Goal: Task Accomplishment & Management: Manage account settings

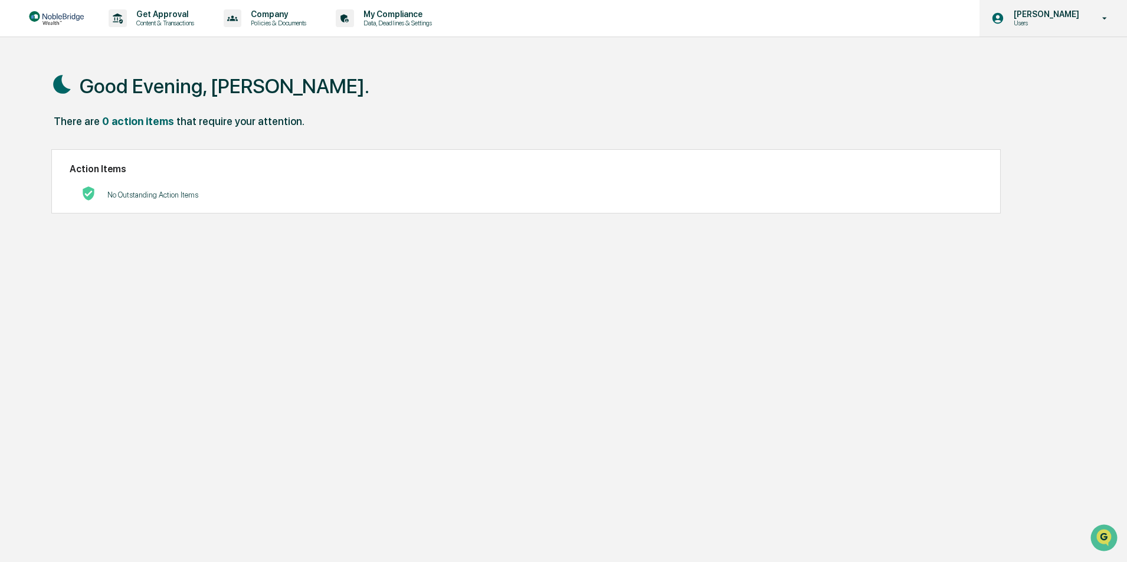
click at [1075, 18] on p "[PERSON_NAME]" at bounding box center [1044, 13] width 81 height 9
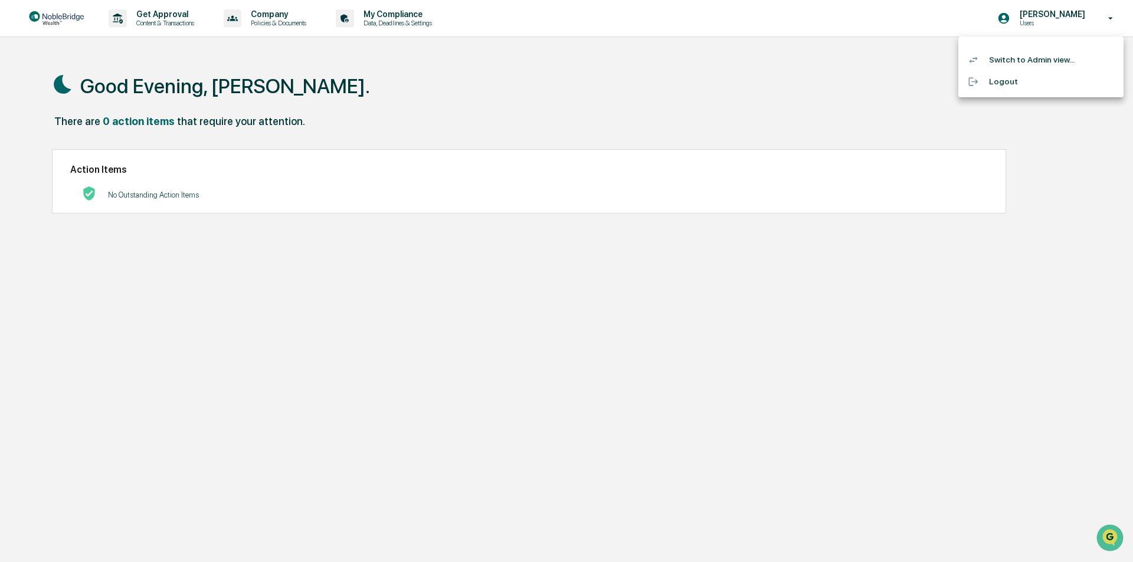
click at [1016, 60] on li "Switch to Admin view..." at bounding box center [1040, 60] width 165 height 22
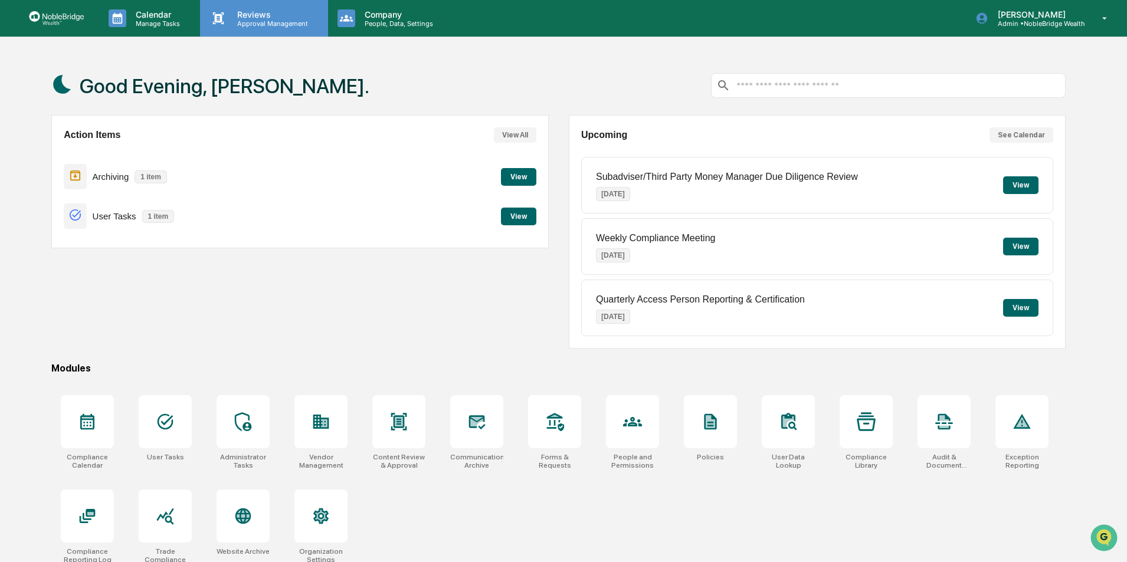
click at [259, 19] on p "Approval Management" at bounding box center [271, 23] width 86 height 8
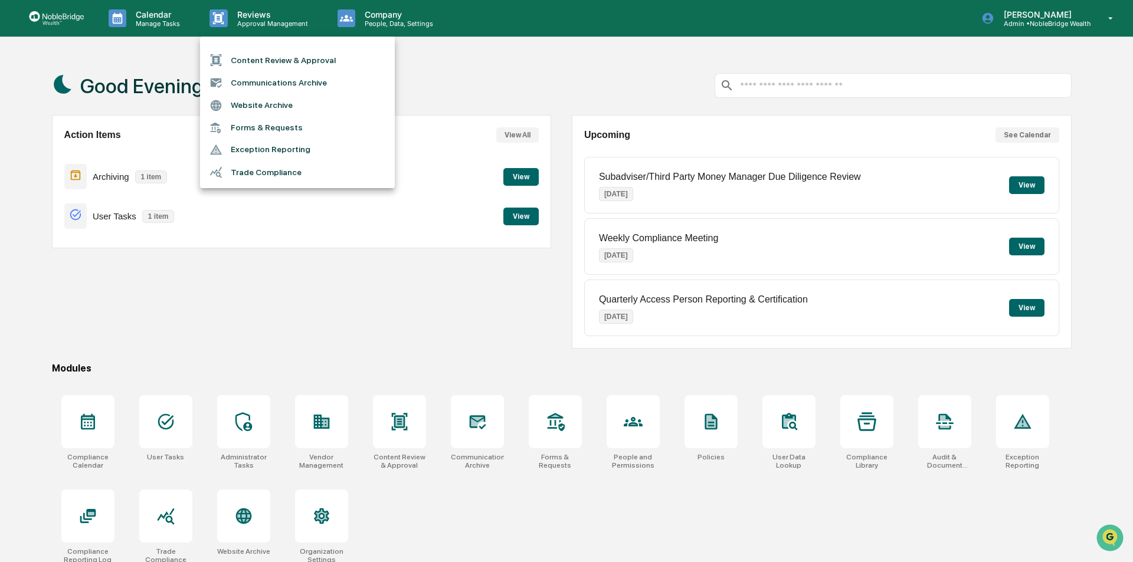
click at [380, 286] on div at bounding box center [566, 281] width 1133 height 562
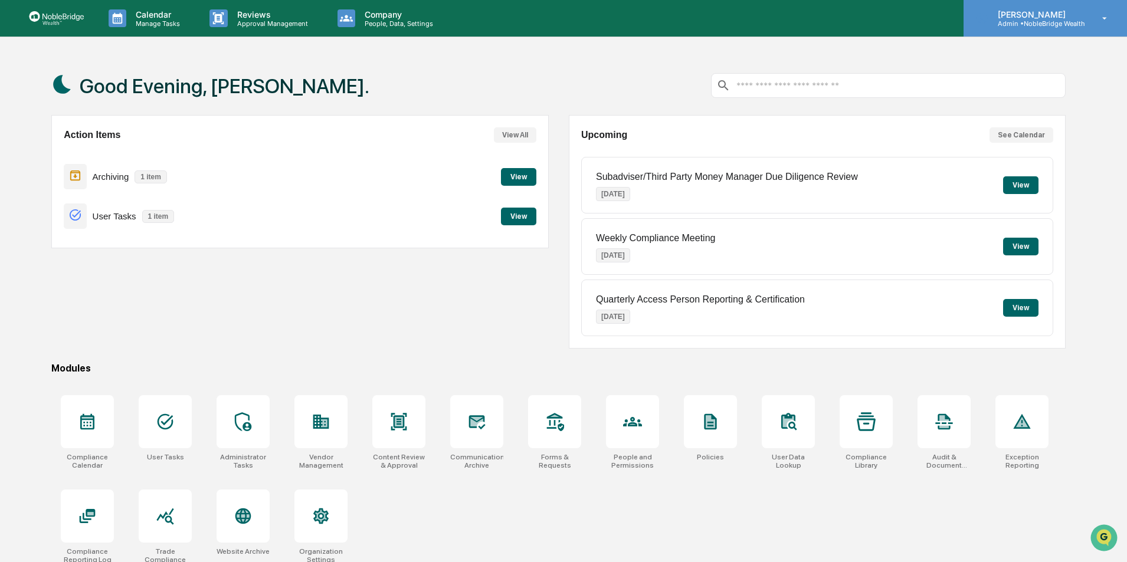
click at [1056, 25] on p "Admin • NobleBridge Wealth" at bounding box center [1036, 23] width 97 height 8
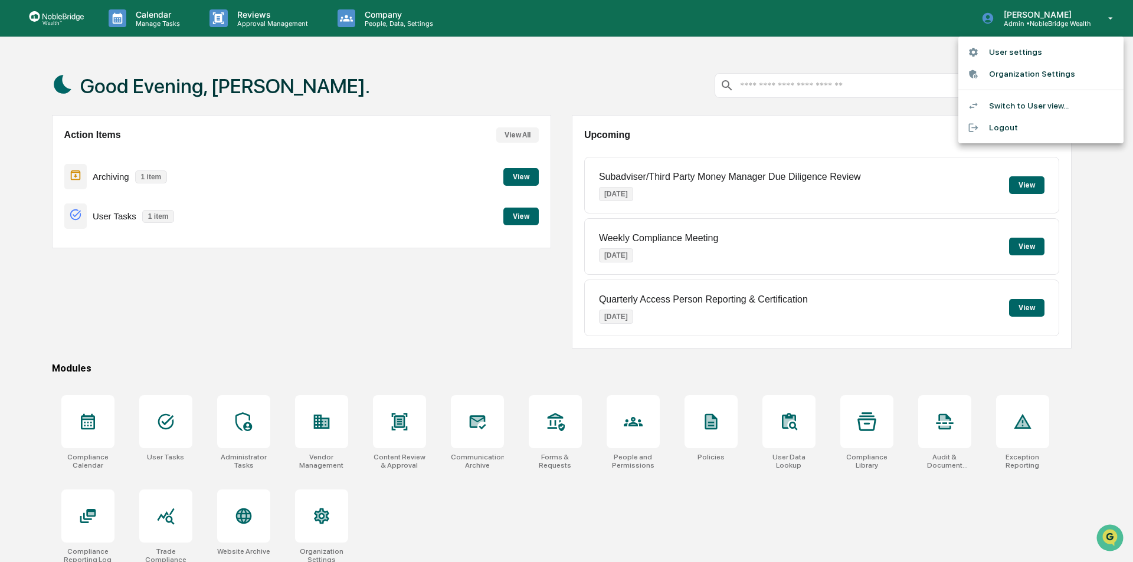
click at [442, 60] on div at bounding box center [566, 281] width 1133 height 562
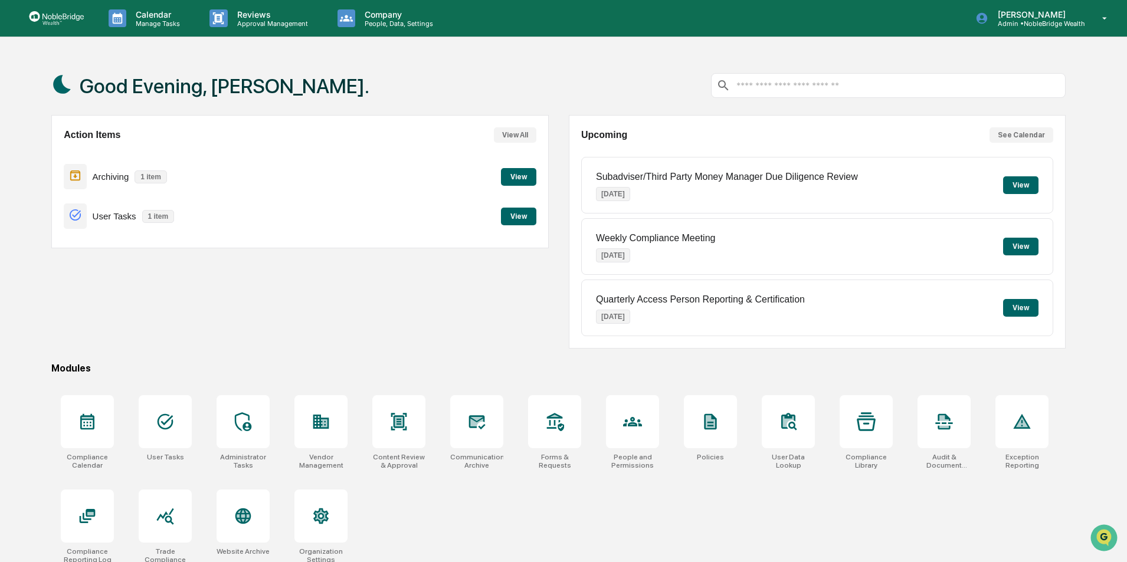
click at [518, 212] on button "View" at bounding box center [518, 217] width 35 height 18
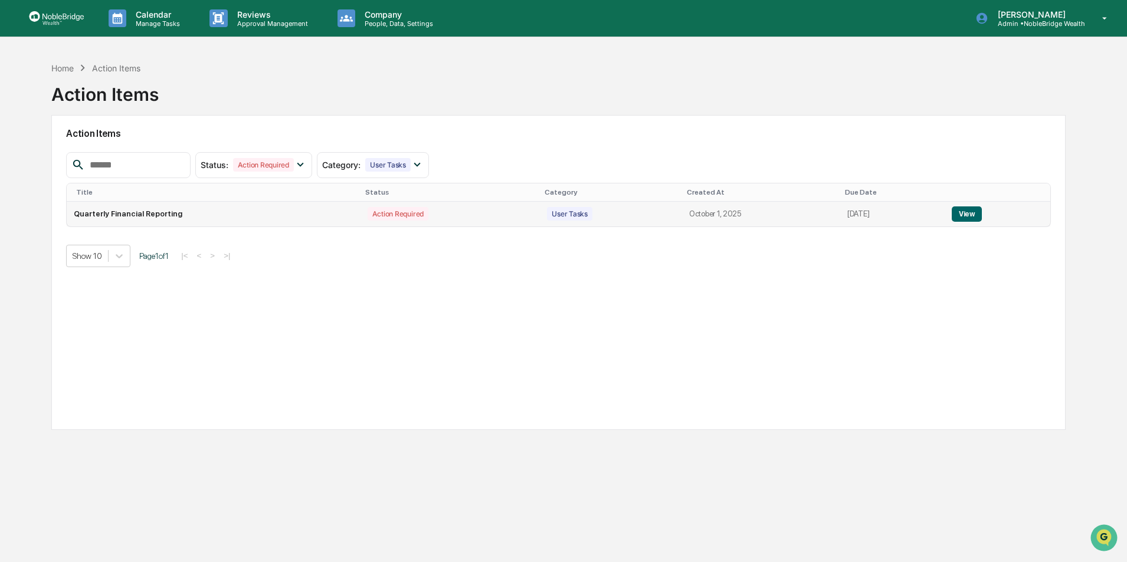
click at [966, 216] on button "View" at bounding box center [967, 214] width 30 height 15
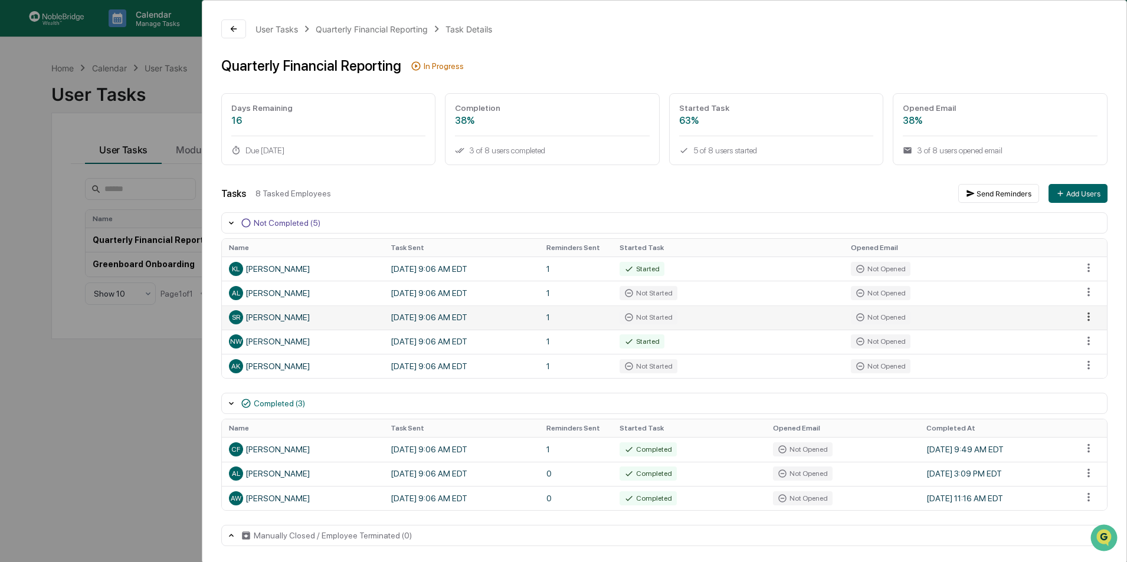
click at [1083, 318] on html "Calendar Manage Tasks Reviews Approval Management Company People, Data, Setting…" at bounding box center [563, 281] width 1127 height 562
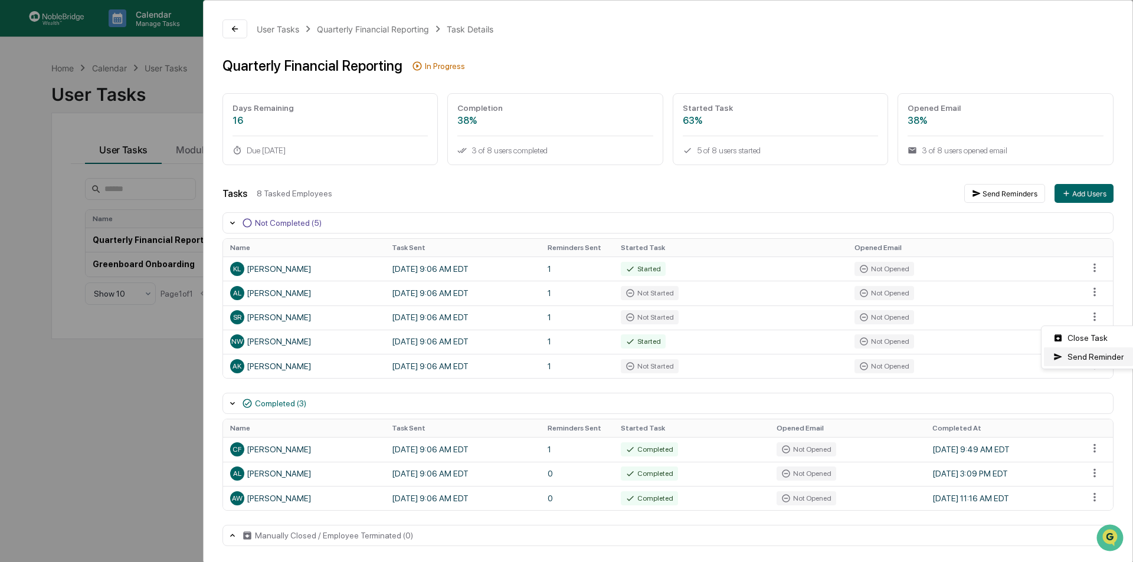
click at [1082, 356] on div "Send Reminder" at bounding box center [1088, 357] width 89 height 19
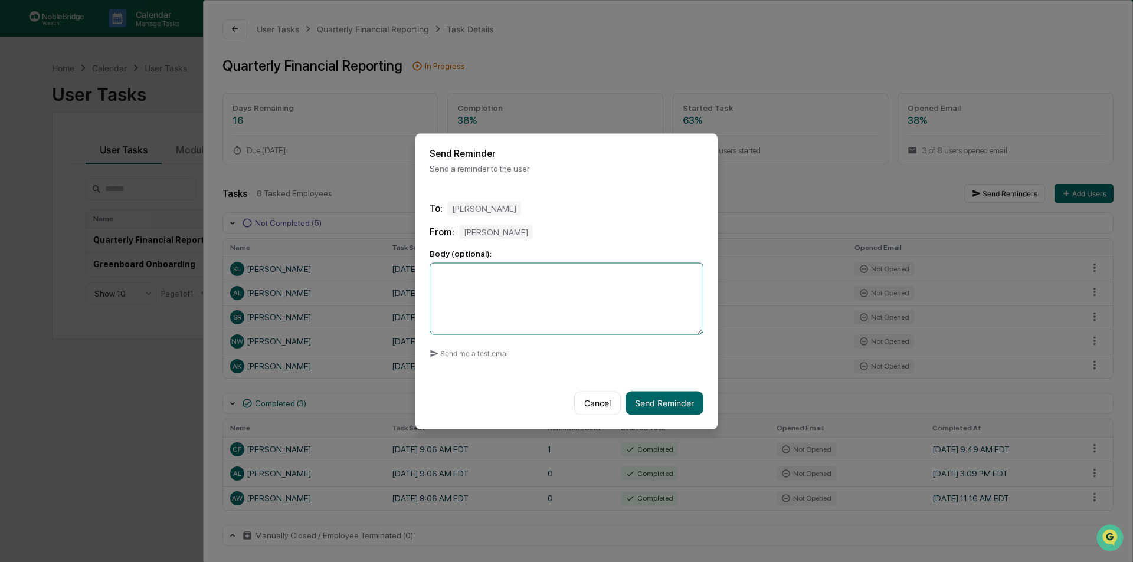
click at [510, 277] on textarea at bounding box center [567, 299] width 274 height 72
type textarea "**********"
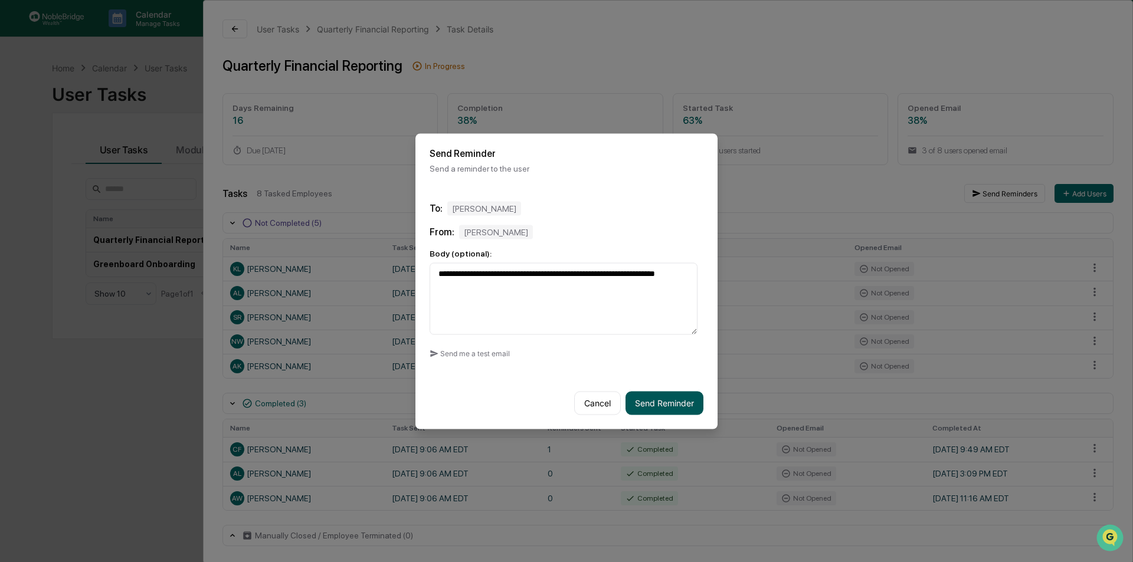
click at [655, 401] on button "Send Reminder" at bounding box center [664, 403] width 78 height 24
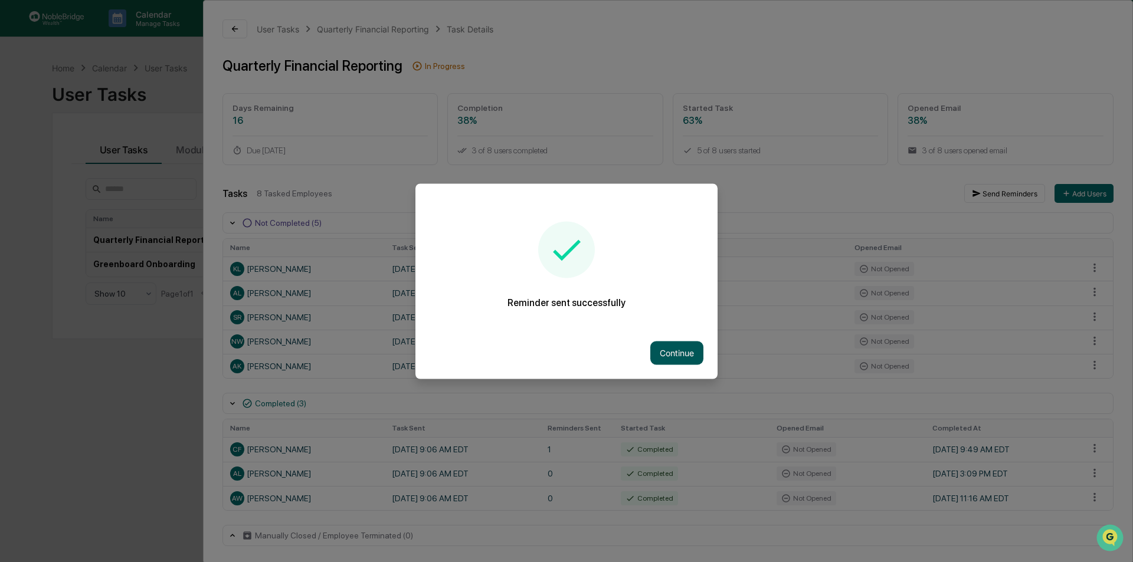
click at [674, 350] on button "Continue" at bounding box center [676, 353] width 53 height 24
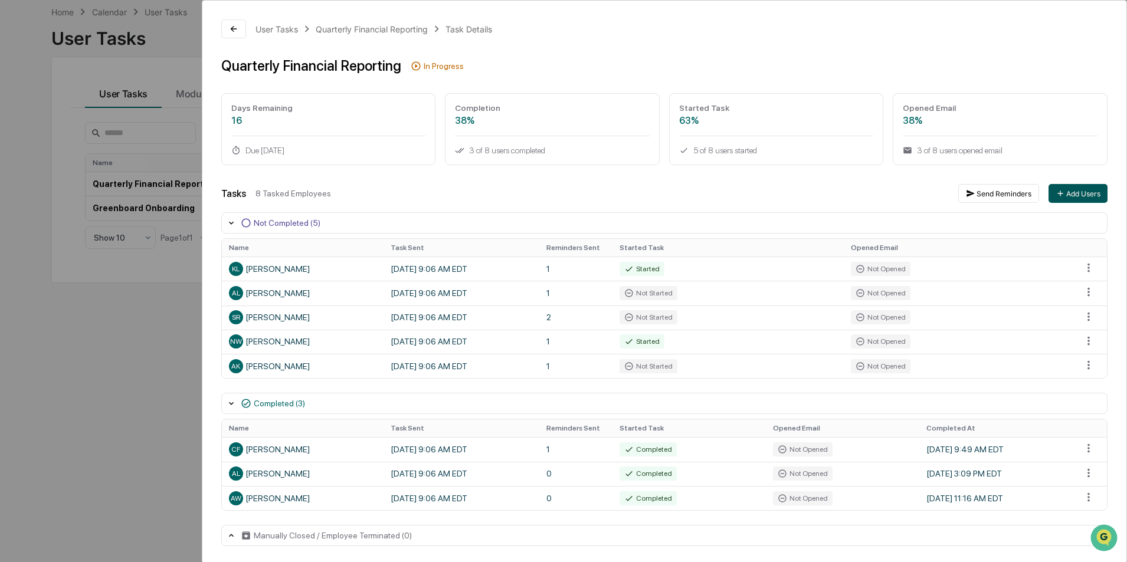
click at [1061, 195] on button "Add Users" at bounding box center [1078, 193] width 59 height 19
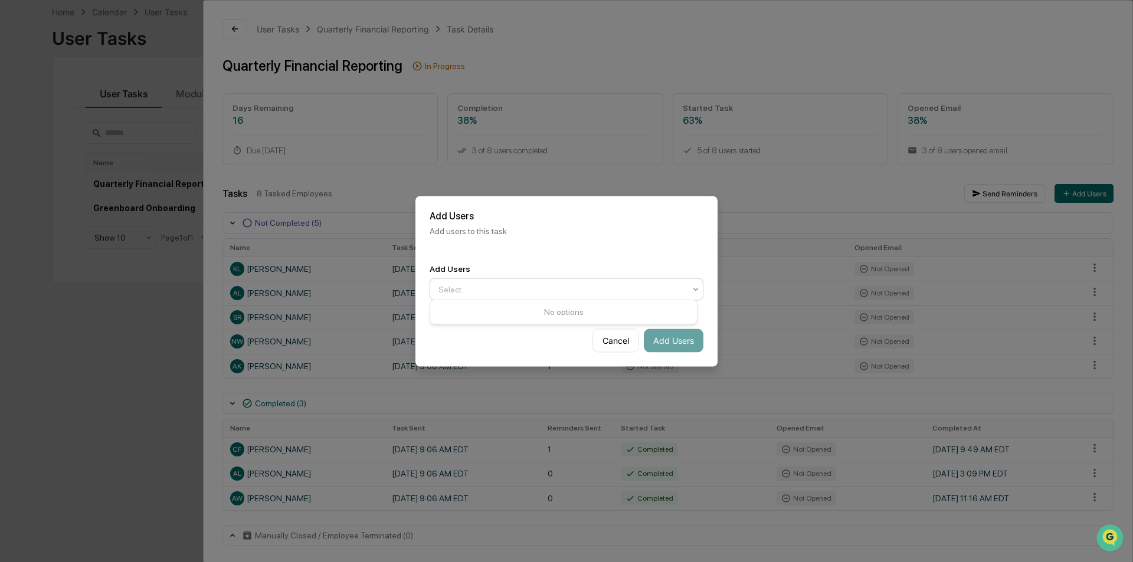
click at [475, 286] on div at bounding box center [561, 289] width 247 height 12
click at [498, 286] on div at bounding box center [561, 289] width 247 height 12
click at [516, 245] on div "Add Users Add users to this task" at bounding box center [566, 223] width 302 height 54
click at [610, 339] on button "Cancel" at bounding box center [615, 341] width 47 height 24
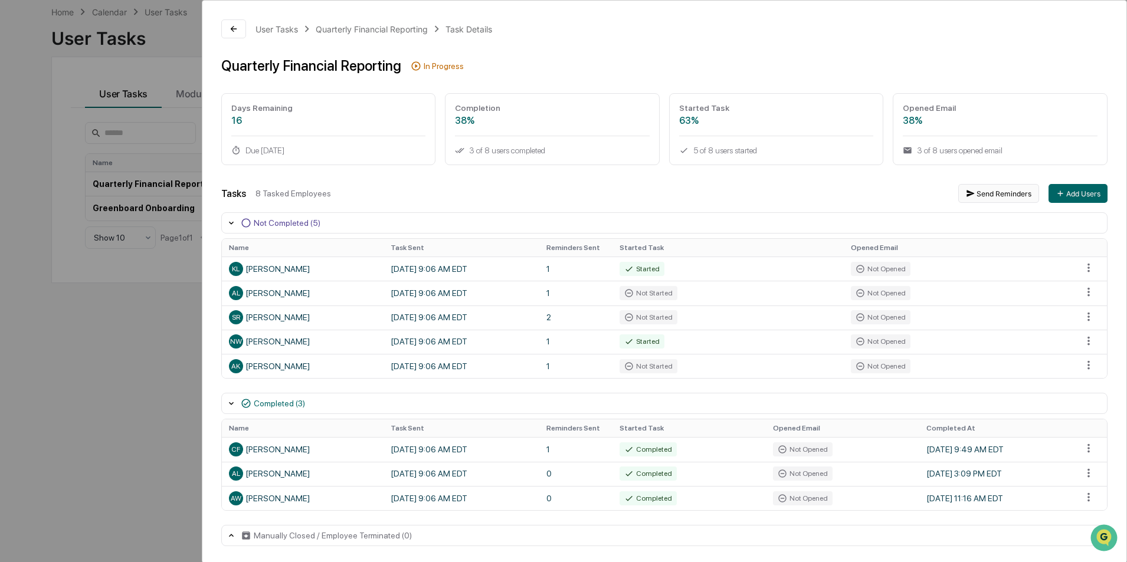
click at [982, 199] on button "Send Reminders" at bounding box center [998, 193] width 81 height 19
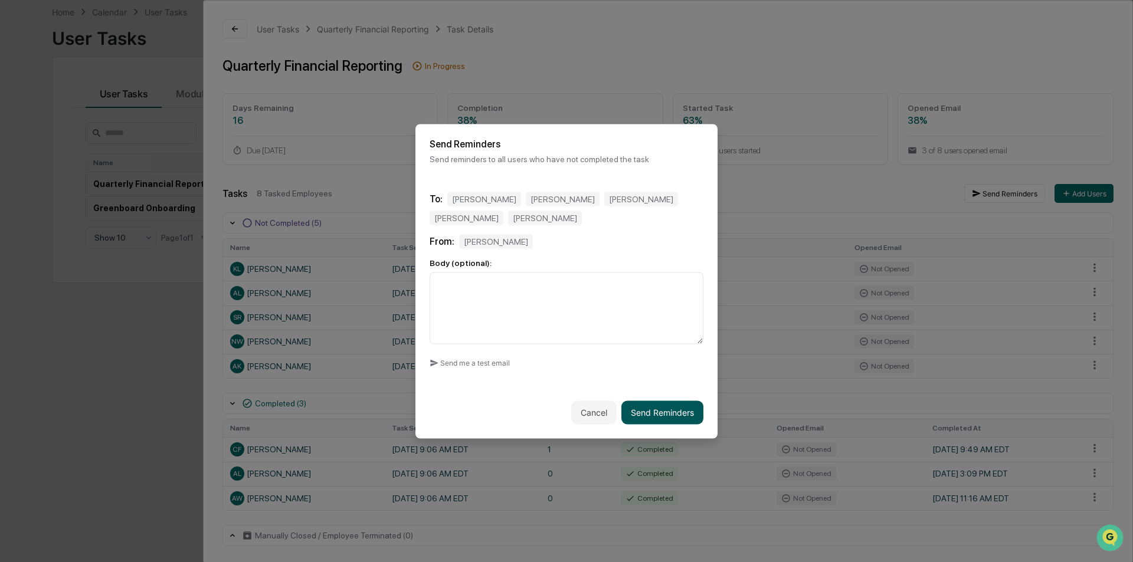
click at [653, 412] on button "Send Reminders" at bounding box center [662, 413] width 82 height 24
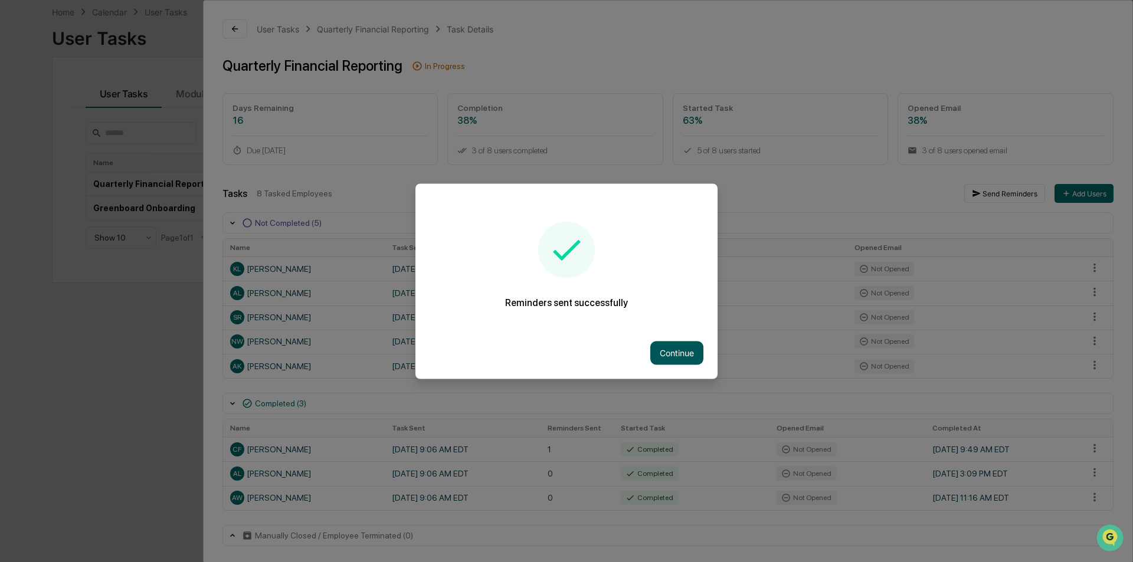
click at [670, 353] on button "Continue" at bounding box center [676, 353] width 53 height 24
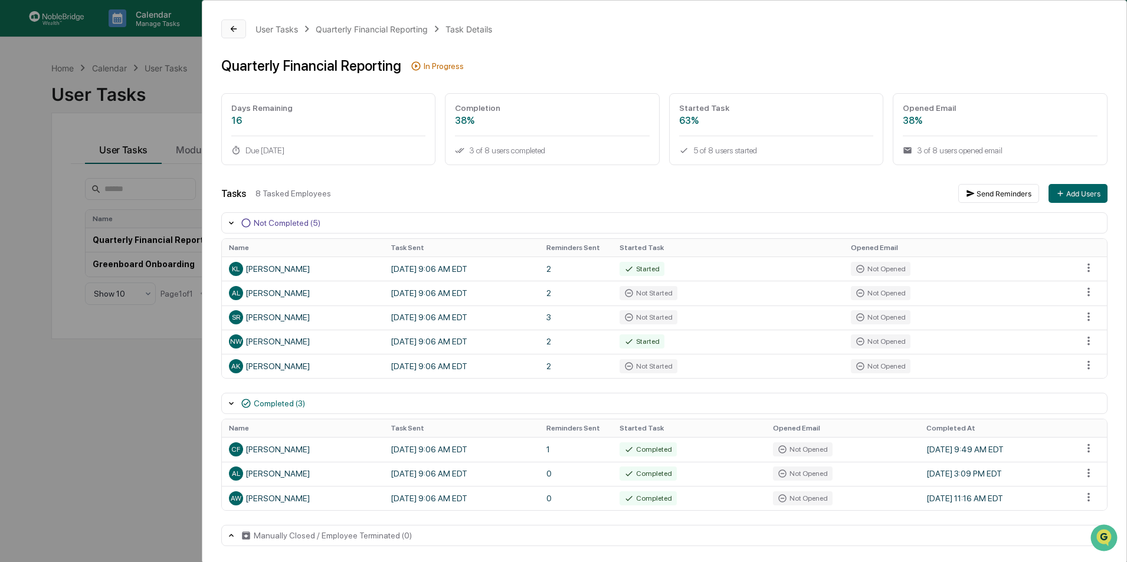
click at [230, 30] on icon at bounding box center [233, 28] width 9 height 9
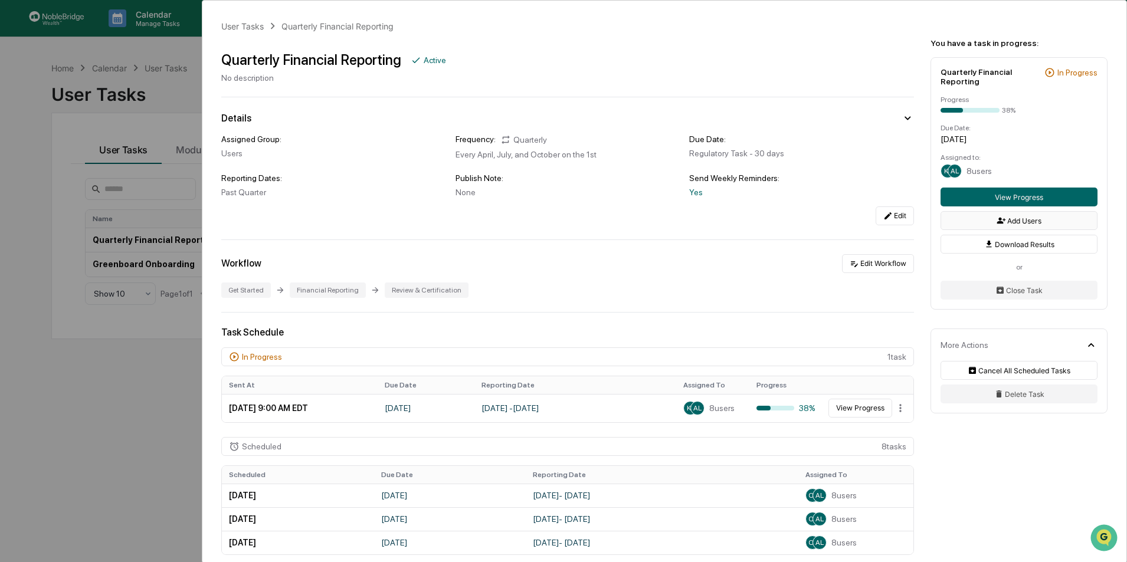
click at [1027, 221] on button "Add Users" at bounding box center [1019, 220] width 157 height 19
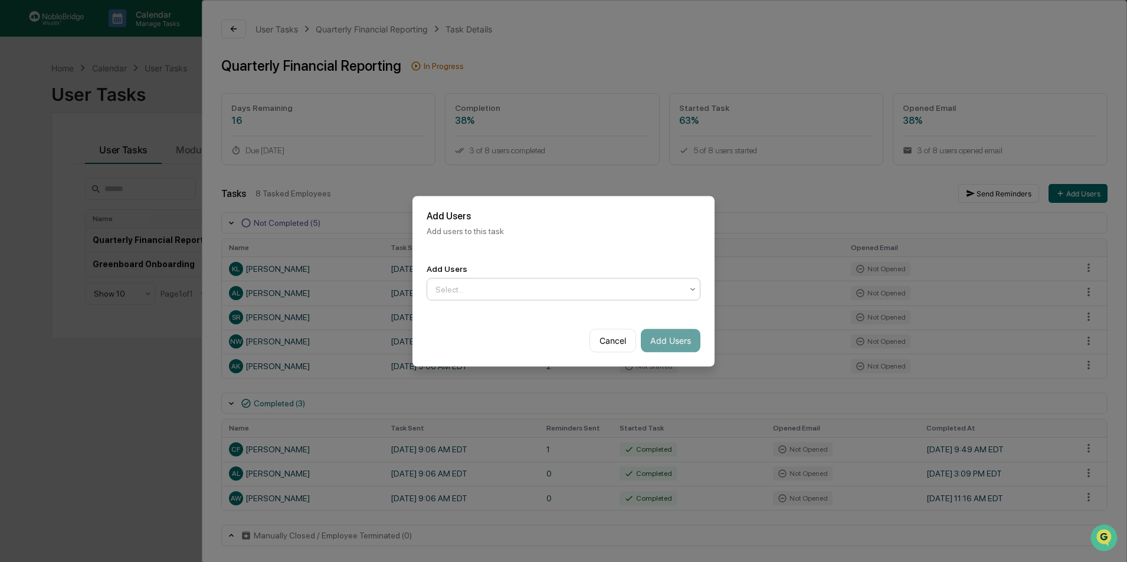
click at [482, 289] on div at bounding box center [558, 289] width 247 height 12
click at [610, 338] on button "Cancel" at bounding box center [612, 341] width 47 height 24
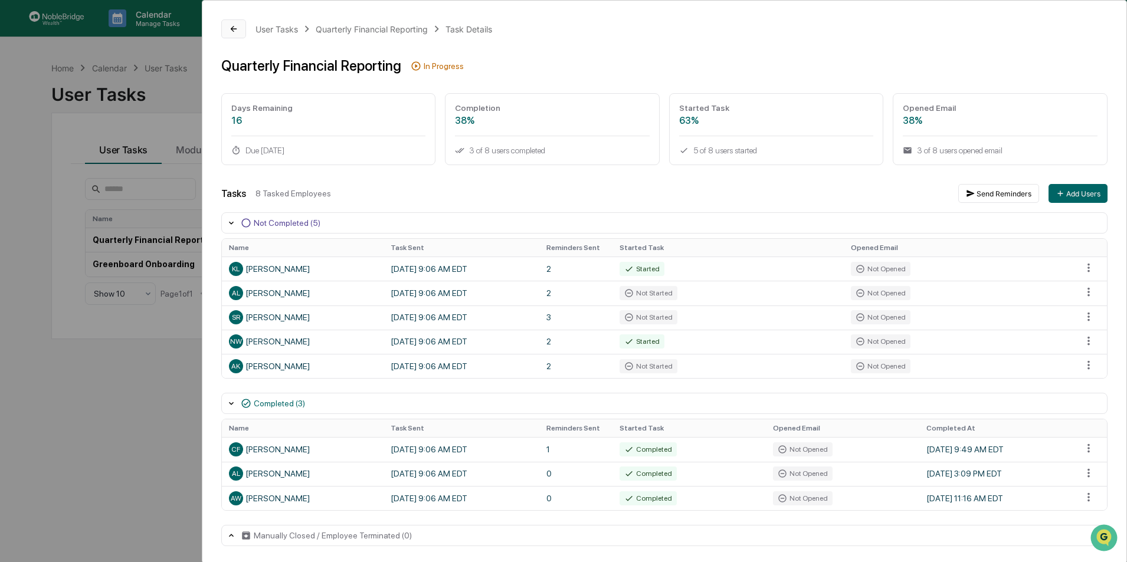
click at [233, 30] on icon at bounding box center [233, 28] width 9 height 9
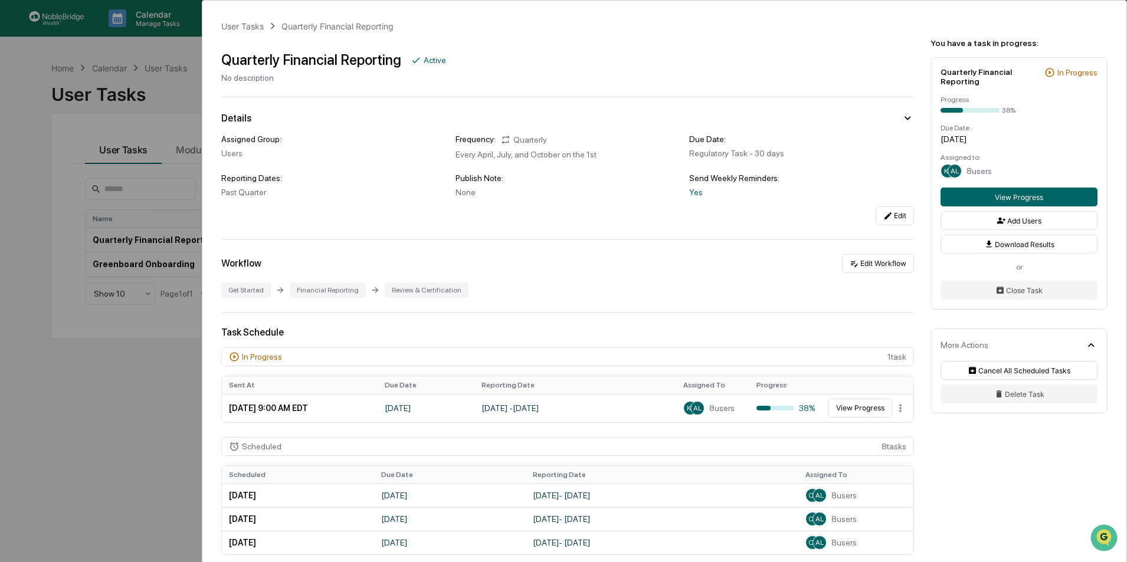
click at [131, 55] on div "User Tasks Quarterly Financial Reporting Quarterly Financial Reporting Active N…" at bounding box center [563, 281] width 1127 height 562
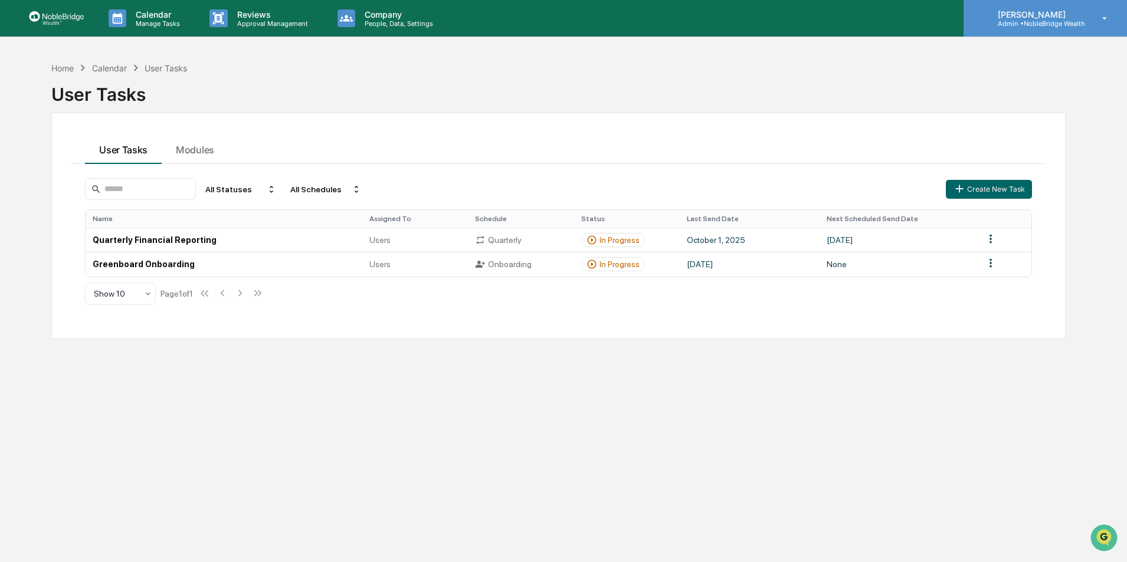
click at [1069, 19] on p "Admin • NobleBridge Wealth" at bounding box center [1036, 23] width 97 height 8
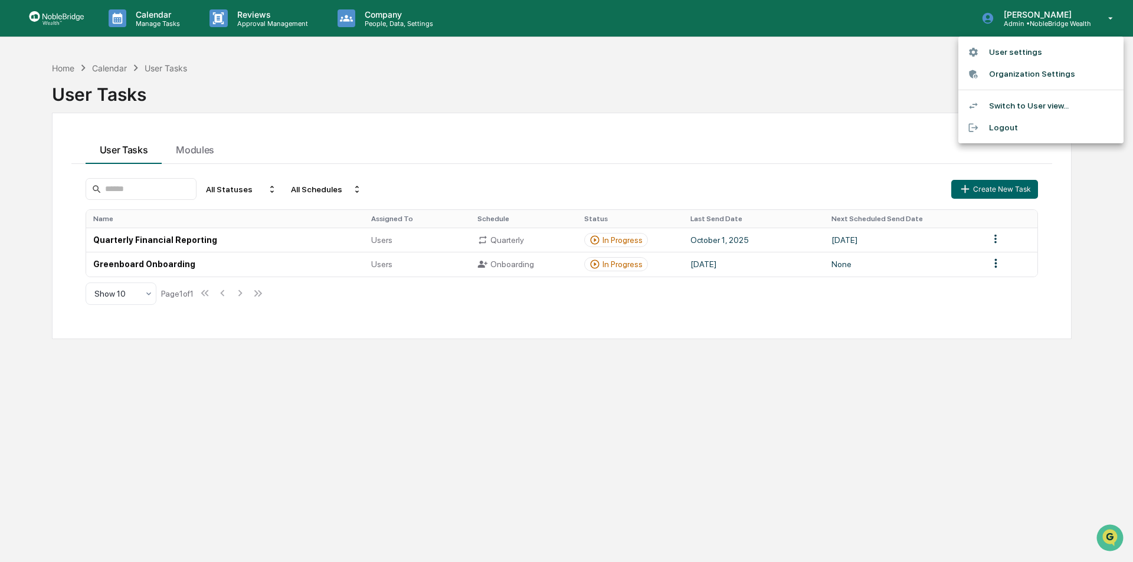
click at [1010, 76] on li "Organization Settings" at bounding box center [1040, 74] width 165 height 22
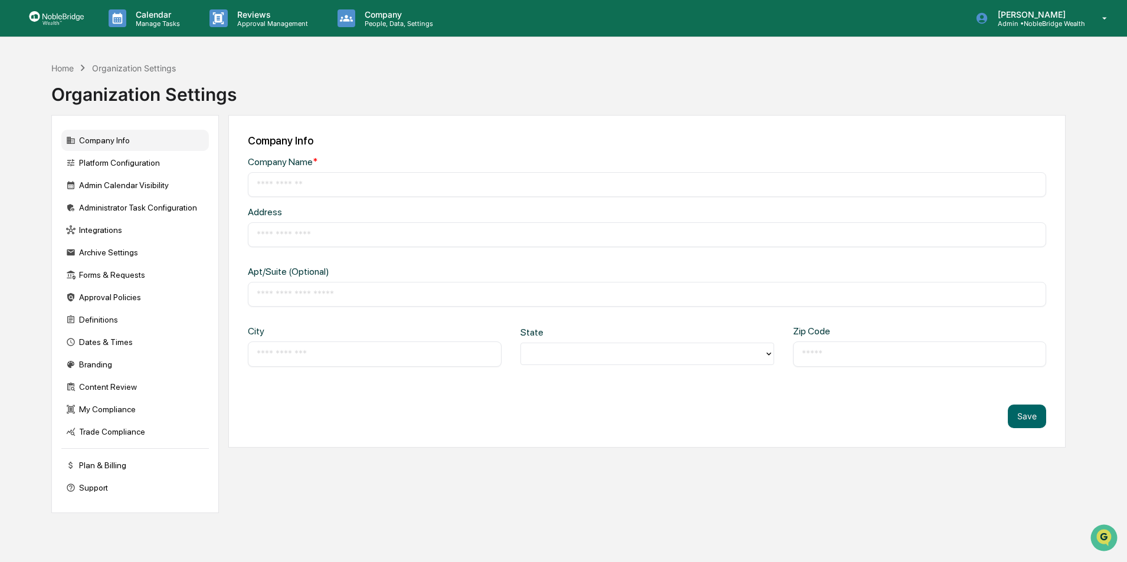
type input "**********"
type input "*********"
type input "*****"
click at [64, 18] on img at bounding box center [56, 18] width 57 height 15
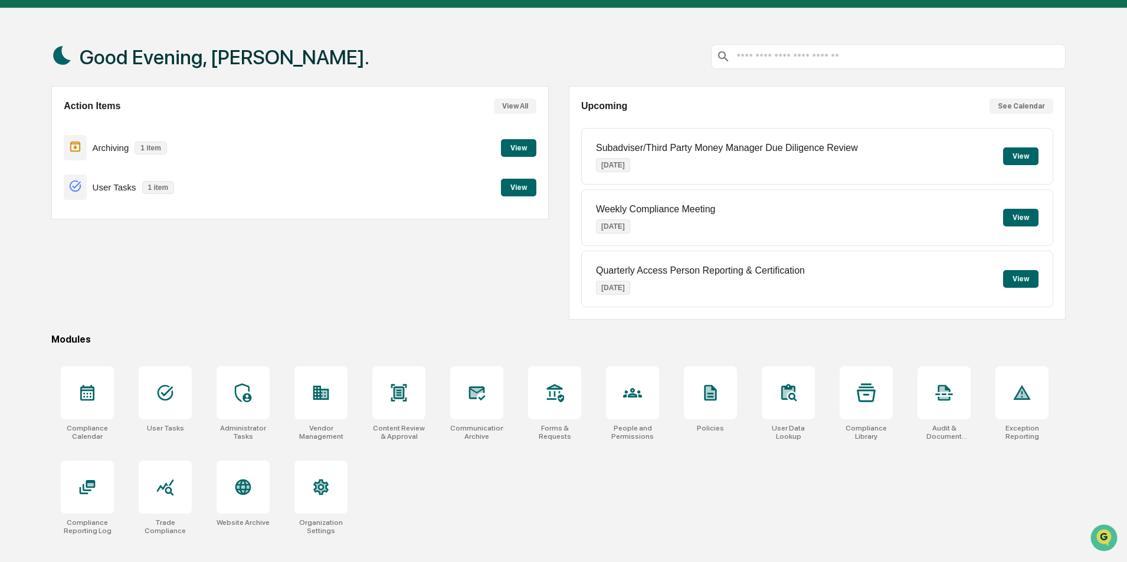
scroll to position [56, 0]
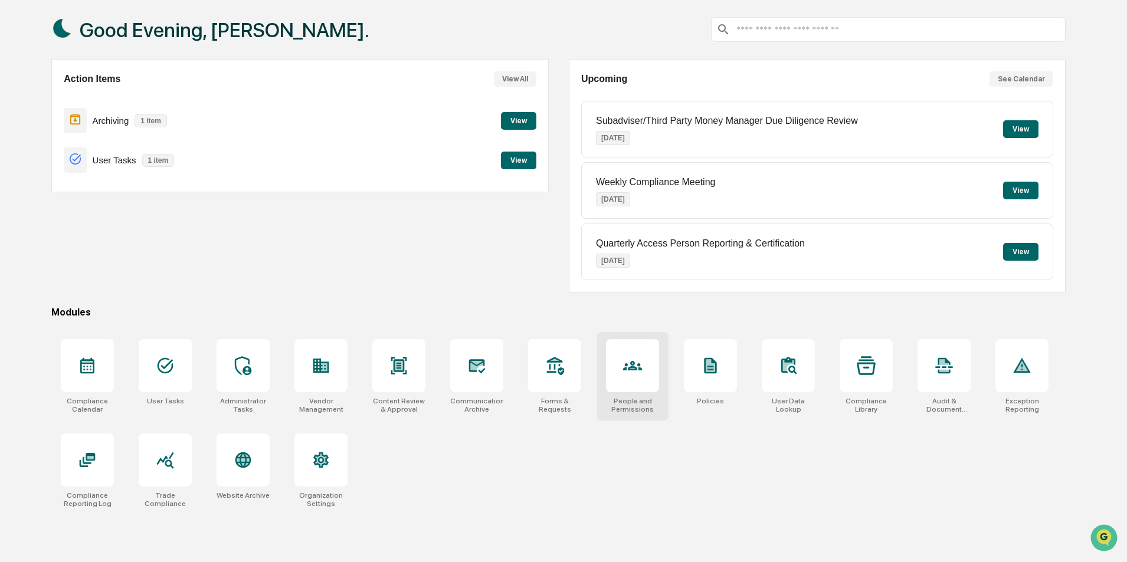
click at [628, 385] on div at bounding box center [632, 365] width 53 height 53
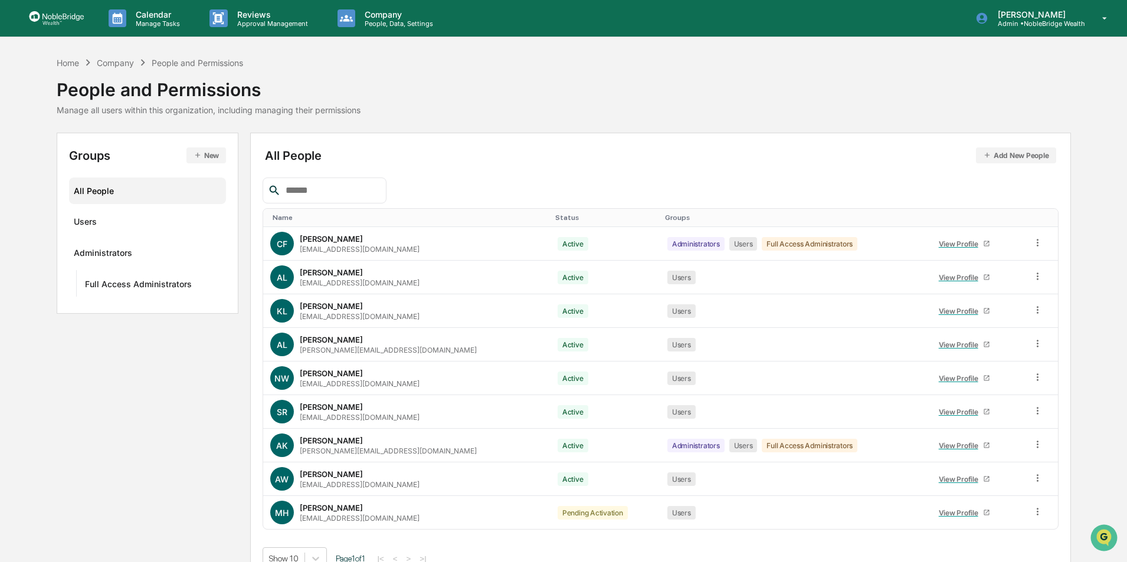
scroll to position [20, 0]
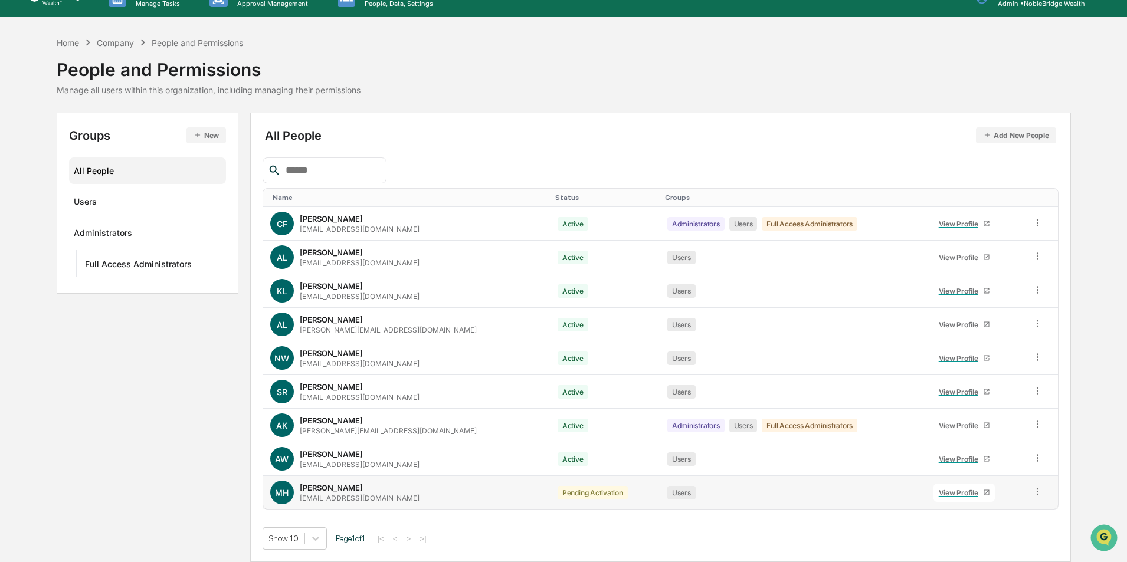
click at [1033, 492] on icon at bounding box center [1037, 491] width 11 height 11
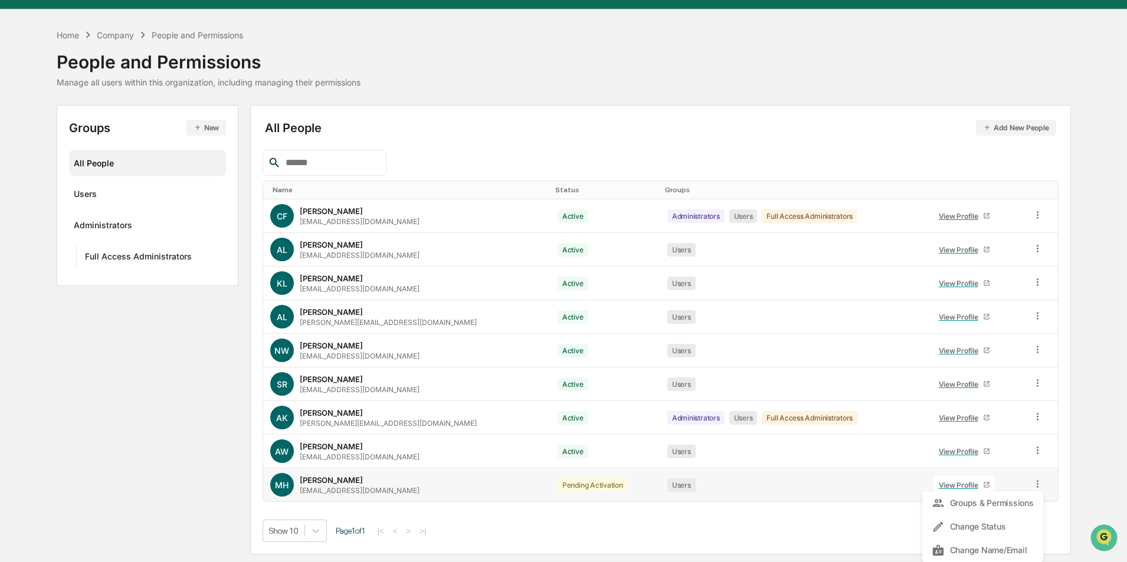
click at [328, 486] on div "Martin Herrmann mherrmann@NobleBridgeWealth.com" at bounding box center [360, 485] width 120 height 19
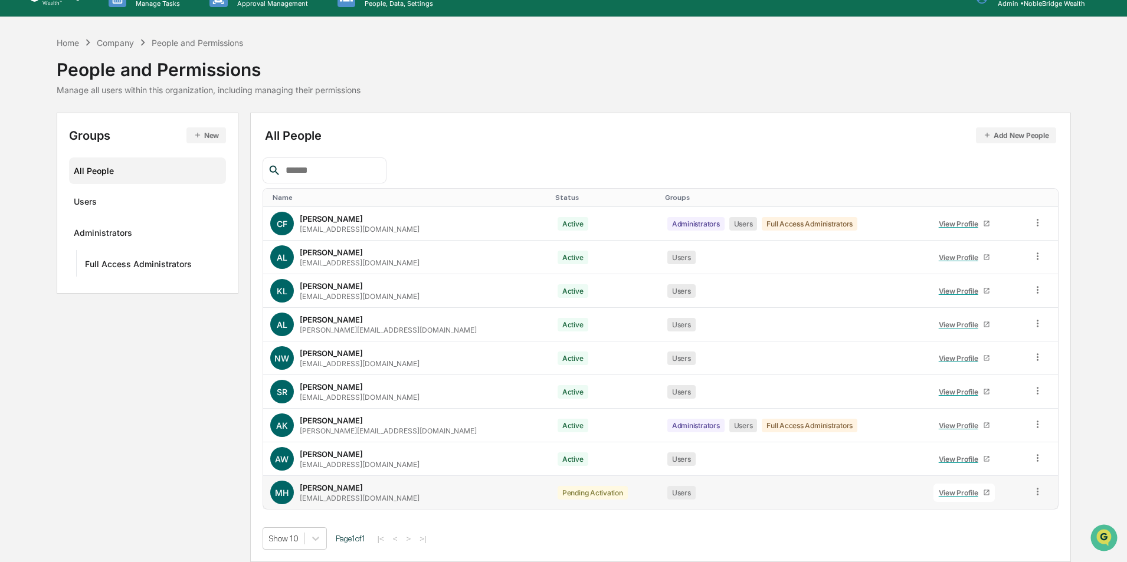
scroll to position [20, 0]
click at [1033, 493] on icon at bounding box center [1037, 491] width 11 height 11
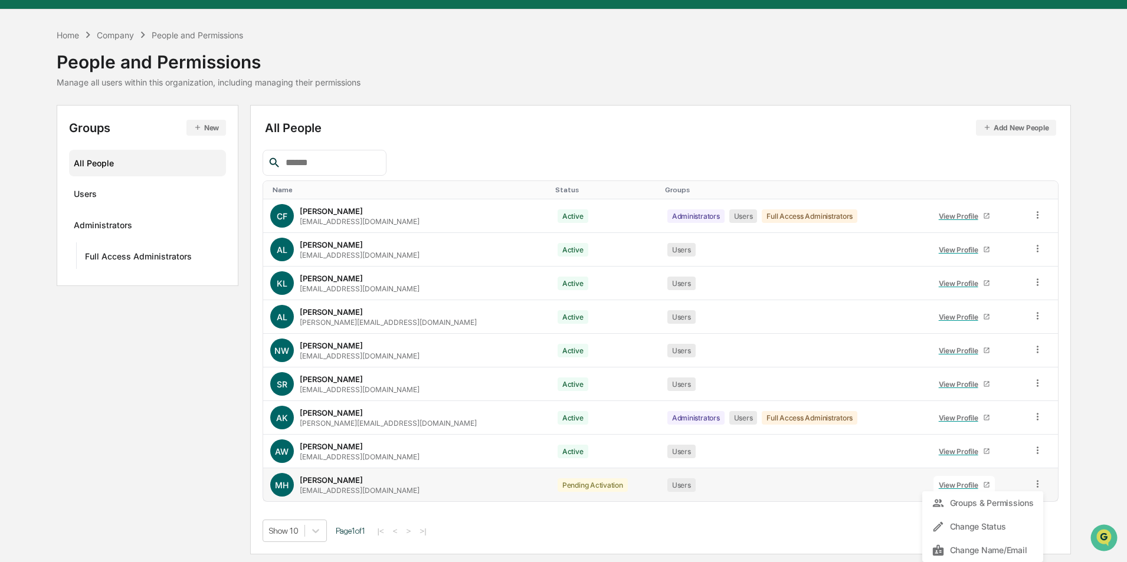
click at [391, 492] on div "Martin Herrmann mherrmann@NobleBridgeWealth.com" at bounding box center [360, 485] width 120 height 19
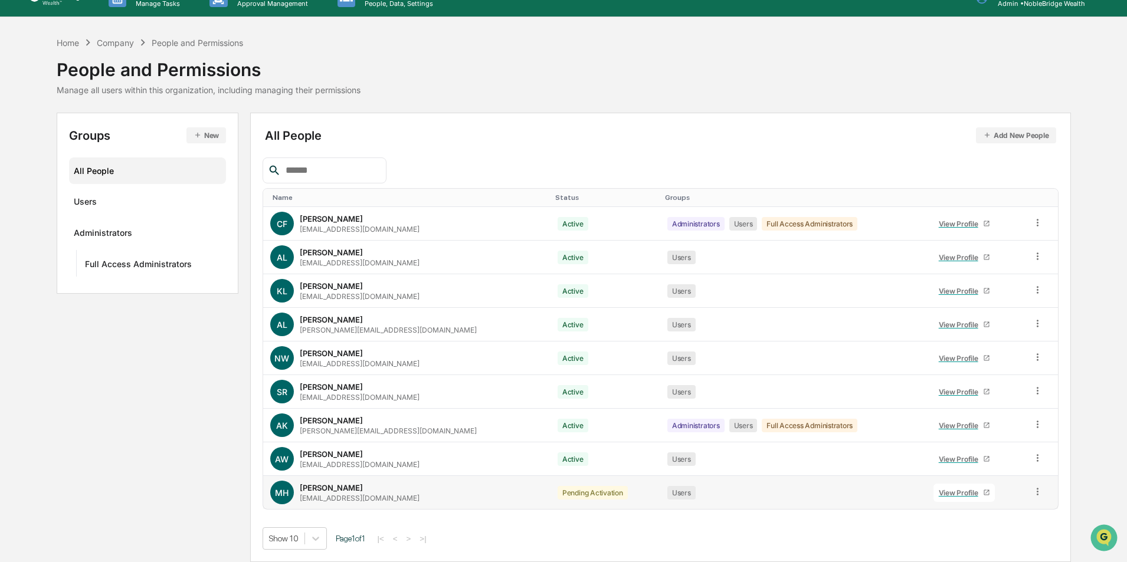
scroll to position [20, 0]
click at [983, 494] on icon at bounding box center [986, 492] width 7 height 7
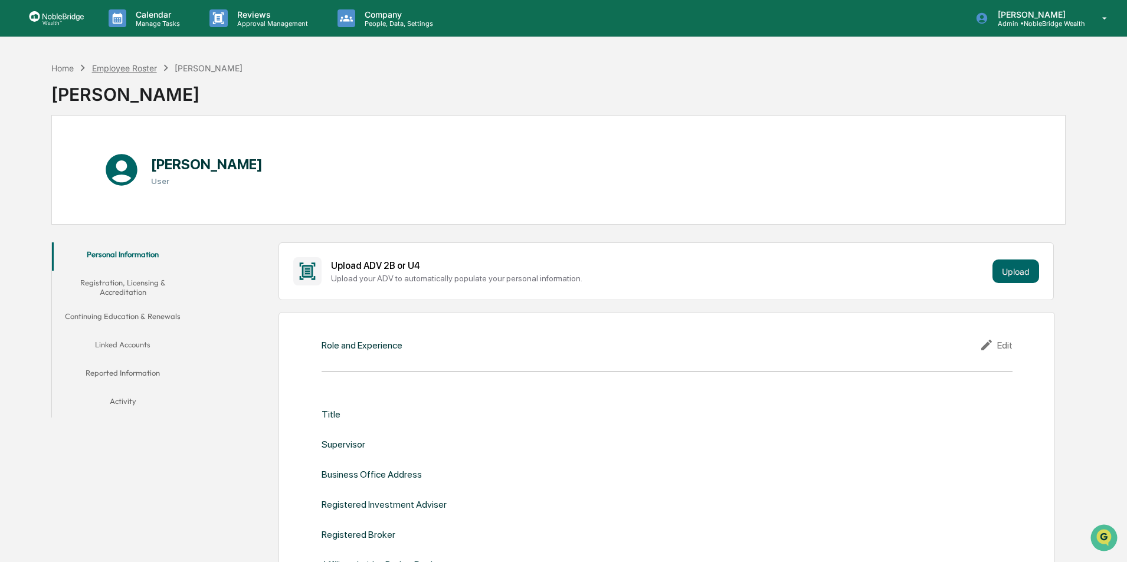
click at [122, 70] on div "Employee Roster" at bounding box center [124, 68] width 65 height 10
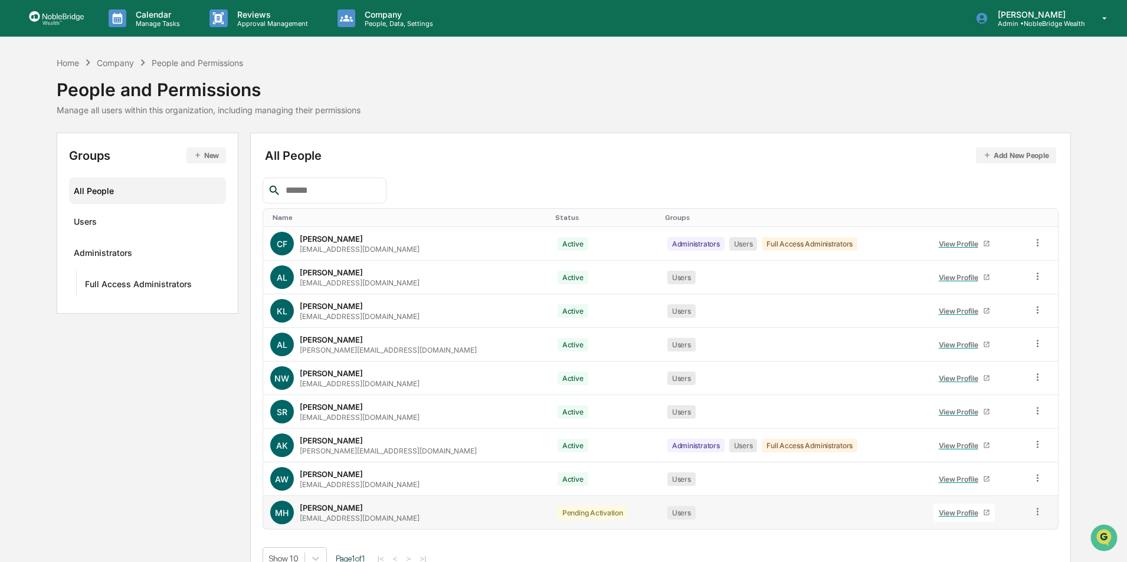
click at [1034, 513] on icon at bounding box center [1037, 511] width 11 height 11
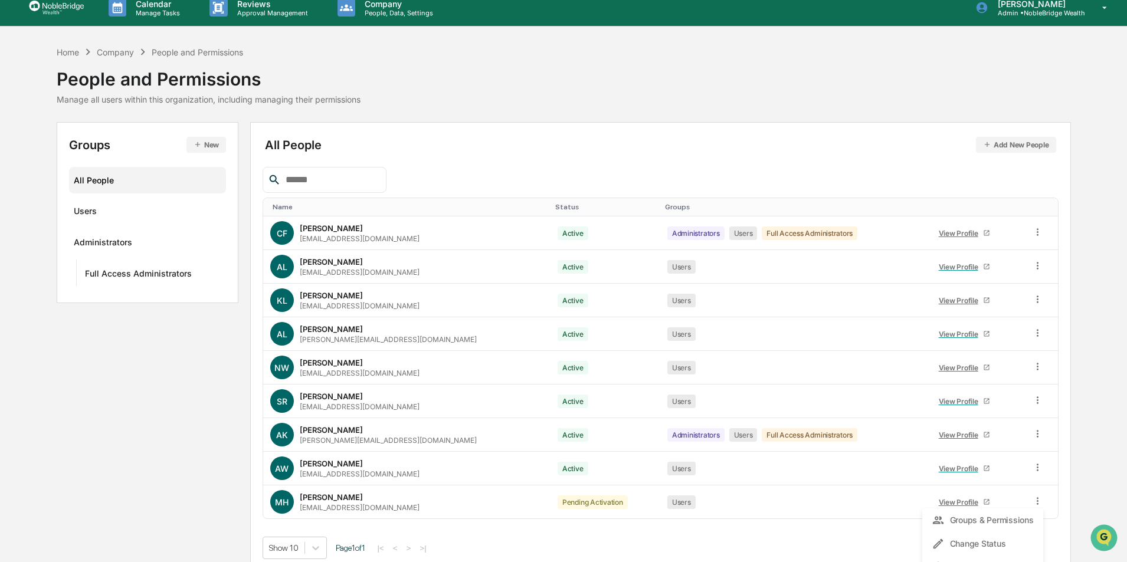
scroll to position [28, 0]
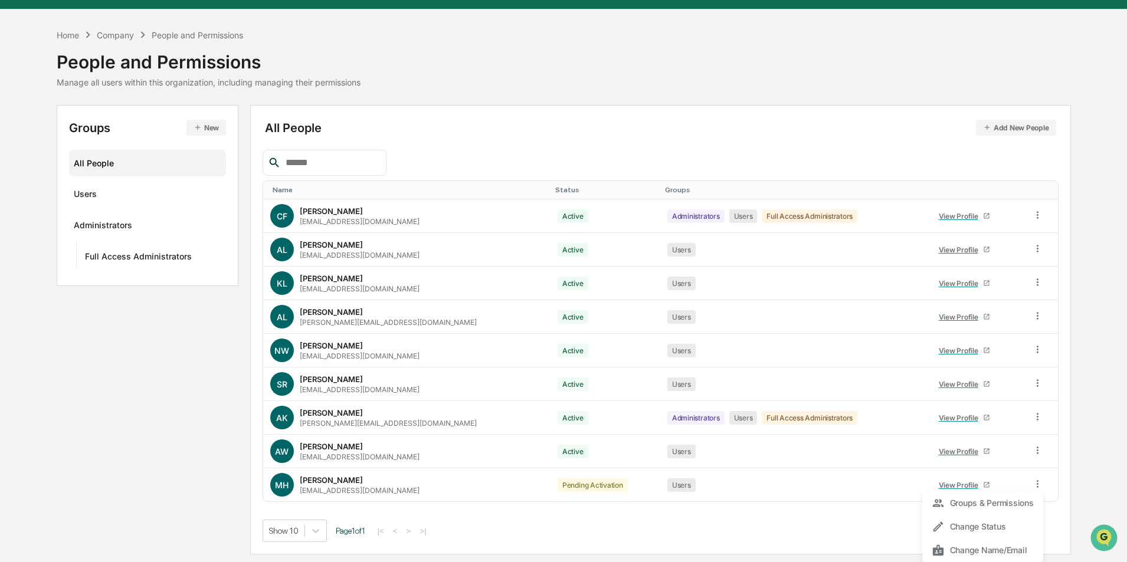
click at [191, 486] on div "Groups New All People Users Administrators Full Access Administrators All Peopl…" at bounding box center [564, 330] width 1014 height 450
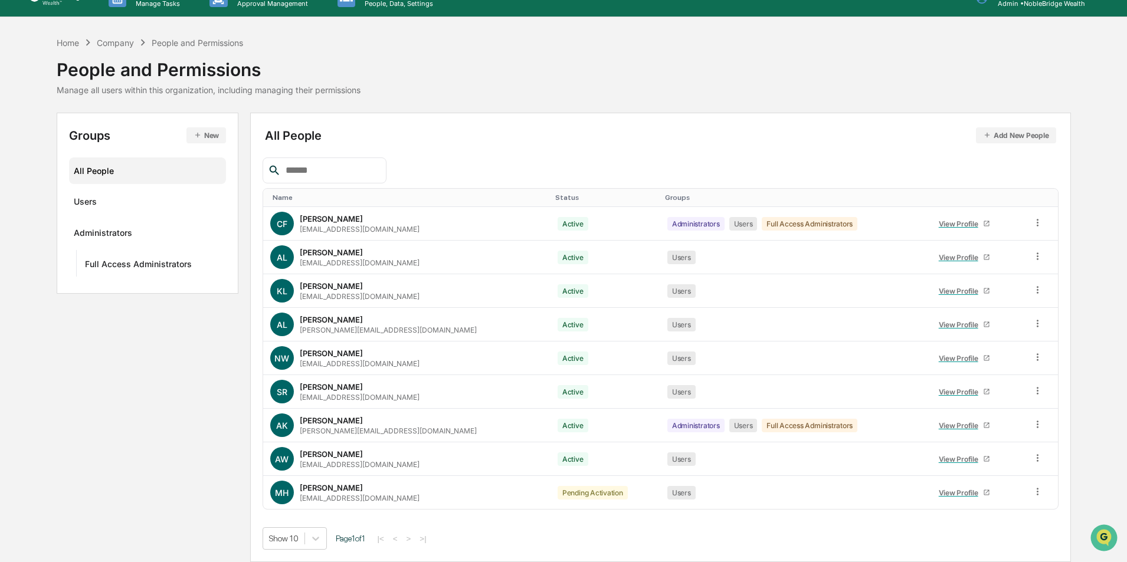
click at [904, 74] on div "Home Company People and Permissions People and Permissions Manage all users wit…" at bounding box center [564, 65] width 1014 height 59
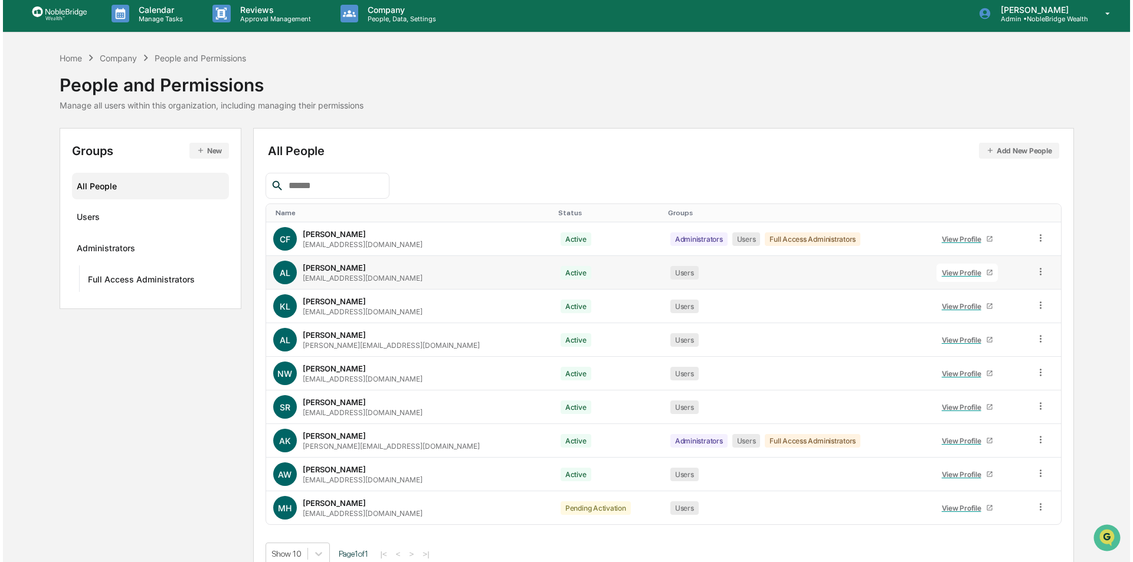
scroll to position [0, 0]
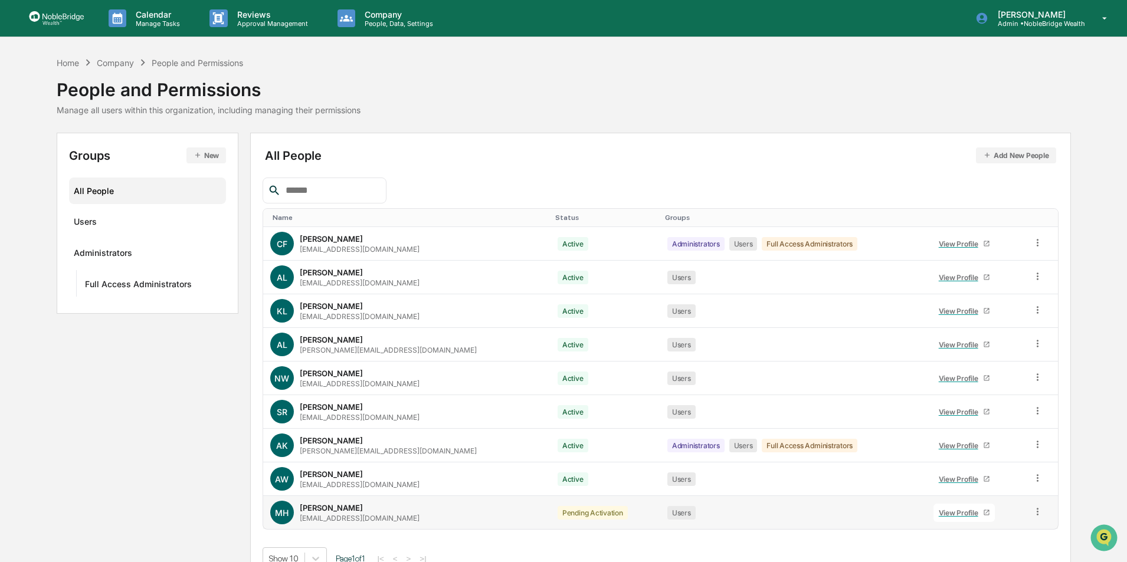
click at [285, 515] on span "MH" at bounding box center [282, 513] width 14 height 10
click at [315, 507] on div "Martin Herrmann" at bounding box center [331, 507] width 63 height 9
click at [558, 516] on div "Pending Activation" at bounding box center [593, 513] width 70 height 14
click at [1037, 22] on p "Admin • NobleBridge Wealth" at bounding box center [1036, 23] width 97 height 8
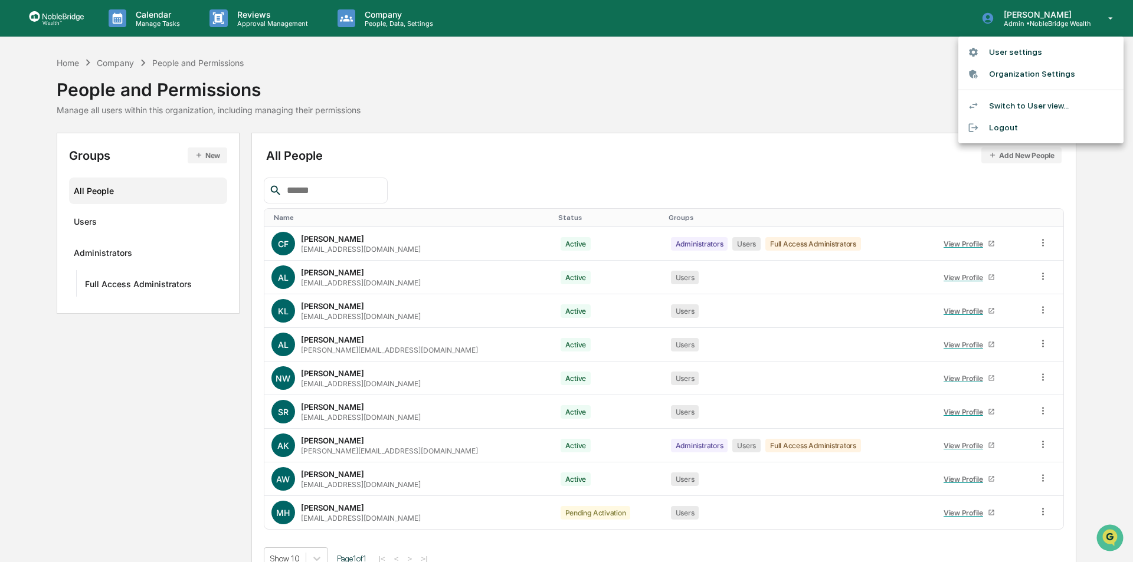
click at [1002, 132] on li "Logout" at bounding box center [1040, 128] width 165 height 22
